Goal: Check status: Check status

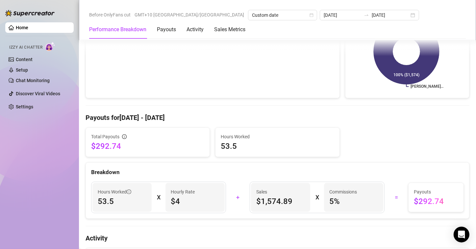
scroll to position [37, 0]
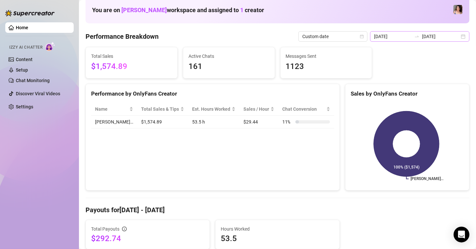
click at [460, 34] on div "[DATE] [DATE]" at bounding box center [419, 36] width 99 height 11
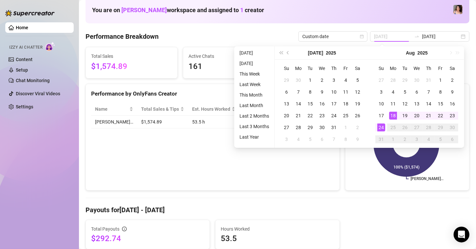
click at [392, 116] on div "18" at bounding box center [393, 116] width 8 height 8
click at [380, 128] on div "24" at bounding box center [381, 128] width 8 height 8
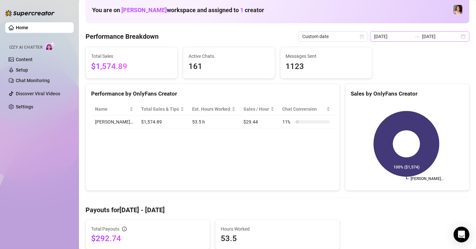
click at [455, 38] on div "2025-08-18 2025-08-24" at bounding box center [419, 36] width 99 height 11
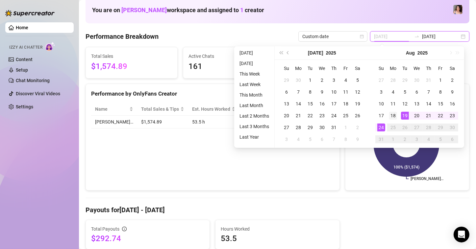
type input "[DATE]"
click at [392, 115] on div "18" at bounding box center [393, 116] width 8 height 8
click at [381, 130] on div "24" at bounding box center [381, 128] width 8 height 8
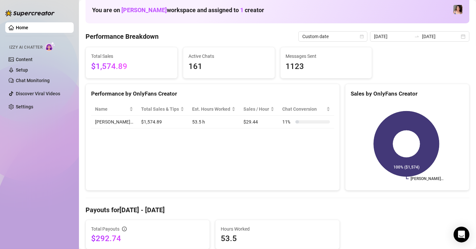
click at [377, 213] on h4 "Payouts for Aug 18 - Aug 24" at bounding box center [278, 210] width 384 height 9
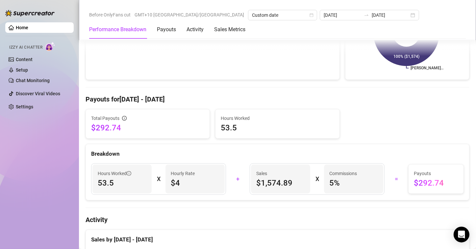
scroll to position [169, 0]
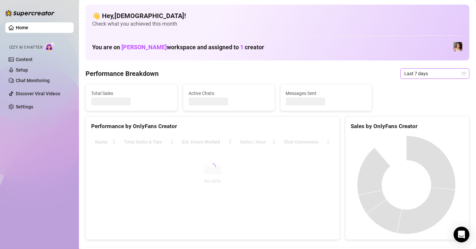
click at [462, 75] on icon "calendar" at bounding box center [464, 74] width 4 height 4
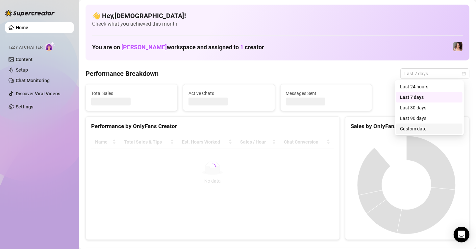
click at [421, 126] on div "Custom date" at bounding box center [429, 128] width 59 height 7
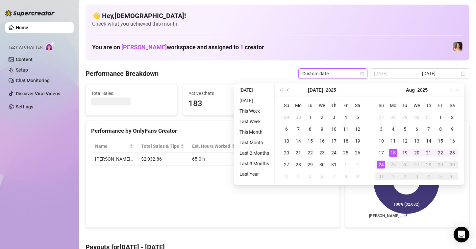
click at [389, 153] on div "18" at bounding box center [393, 153] width 8 height 8
click at [381, 167] on div "24" at bounding box center [381, 165] width 8 height 8
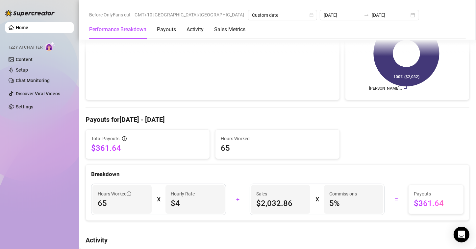
scroll to position [33, 0]
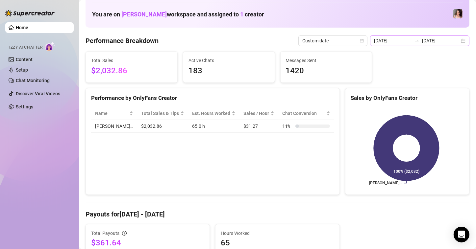
click at [460, 39] on div "[DATE] [DATE]" at bounding box center [419, 41] width 99 height 11
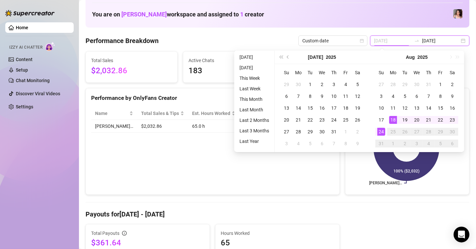
type input "[DATE]"
click at [393, 120] on div "18" at bounding box center [393, 120] width 8 height 8
click at [382, 130] on div "24" at bounding box center [381, 132] width 8 height 8
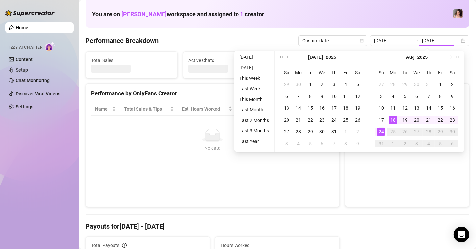
type input "[DATE]"
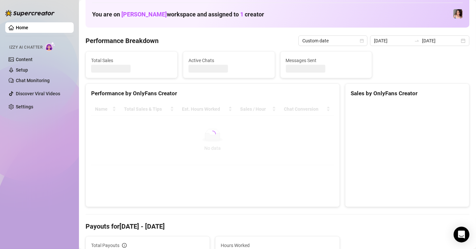
click at [168, 89] on div "Performance by OnlyFans Creator" at bounding box center [212, 93] width 243 height 9
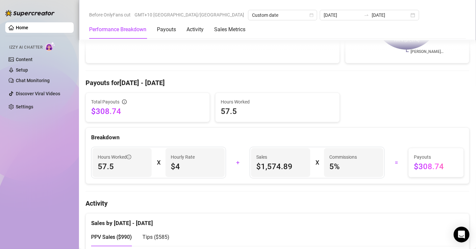
scroll to position [197, 0]
